Goal: Check status: Check status

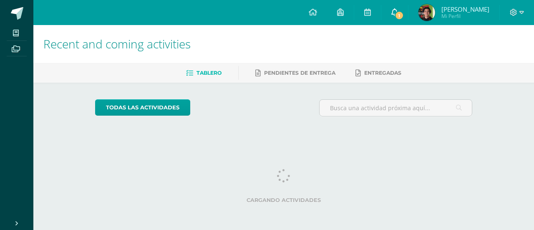
click at [401, 15] on link "1" at bounding box center [394, 12] width 27 height 25
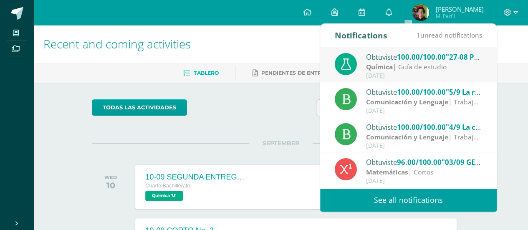
click at [421, 46] on div "1 unread notifications" at bounding box center [449, 35] width 66 height 23
click at [424, 58] on span "100.00/100.00" at bounding box center [421, 57] width 49 height 10
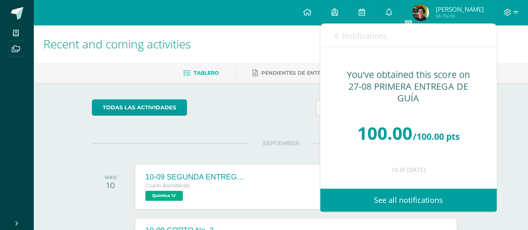
click at [376, 38] on span "Notifications" at bounding box center [364, 36] width 45 height 10
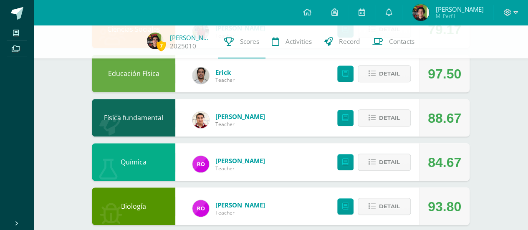
scroll to position [376, 0]
